Goal: Task Accomplishment & Management: Manage account settings

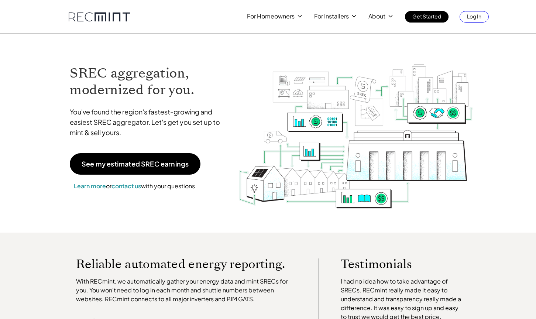
click at [470, 22] on link "Log In" at bounding box center [473, 16] width 29 height 11
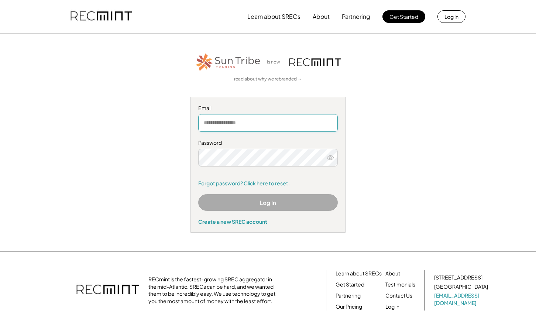
click at [243, 125] on input "email" at bounding box center [267, 123] width 139 height 18
type input "**********"
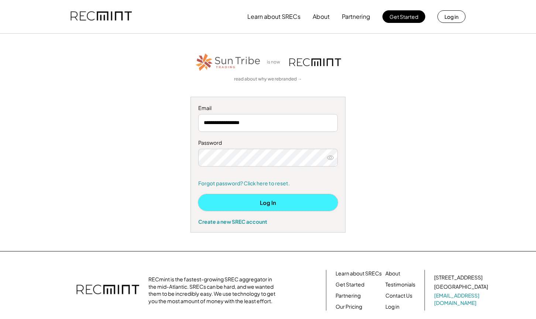
click at [227, 206] on button "Log In" at bounding box center [267, 202] width 139 height 17
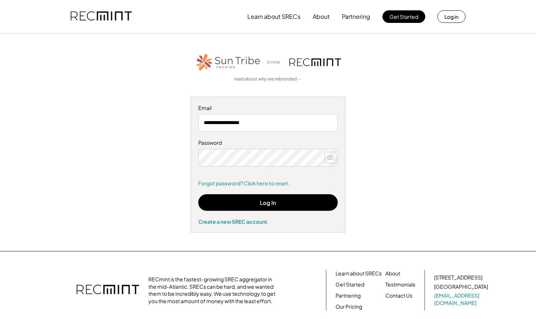
click at [329, 154] on icon at bounding box center [329, 157] width 7 height 7
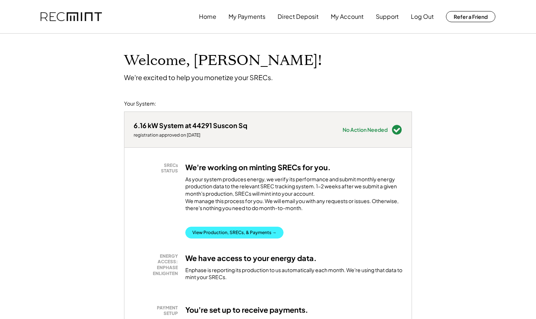
click at [249, 238] on button "View Production, SRECs, & Payments →" at bounding box center [234, 232] width 98 height 12
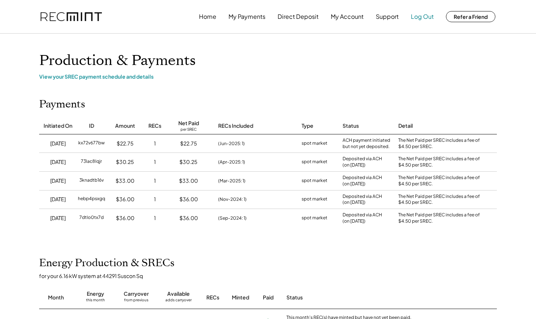
click at [416, 14] on button "Log Out" at bounding box center [422, 16] width 23 height 15
